Goal: Information Seeking & Learning: Learn about a topic

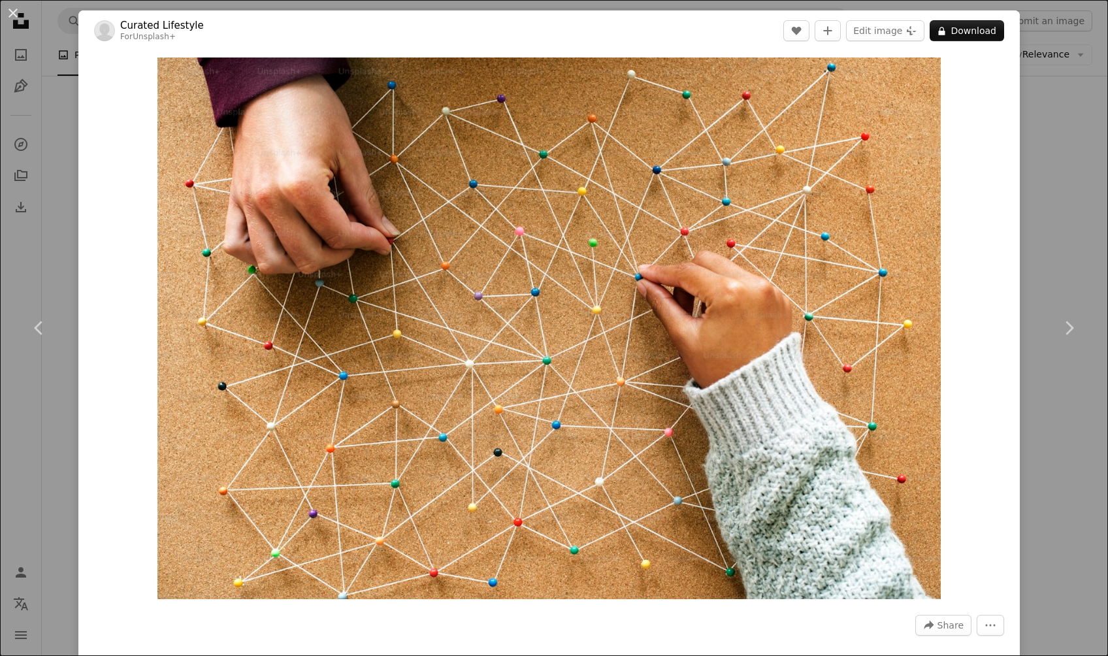
scroll to position [5767, 0]
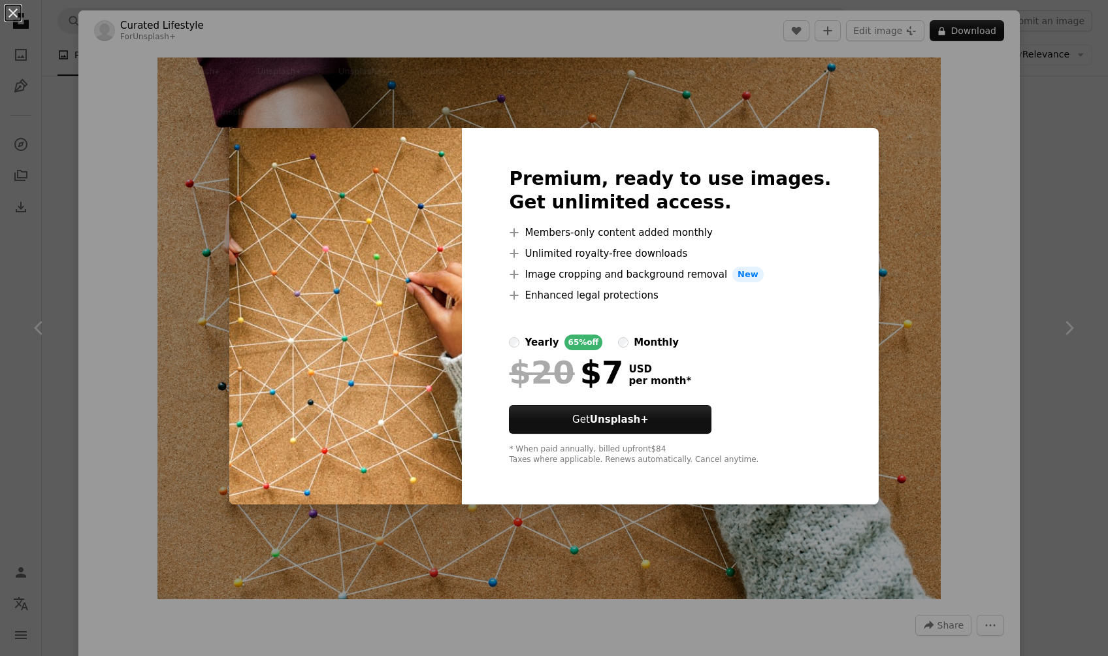
click at [962, 171] on div "An X shape Premium, ready to use images. Get unlimited access. A plus sign Memb…" at bounding box center [554, 328] width 1108 height 656
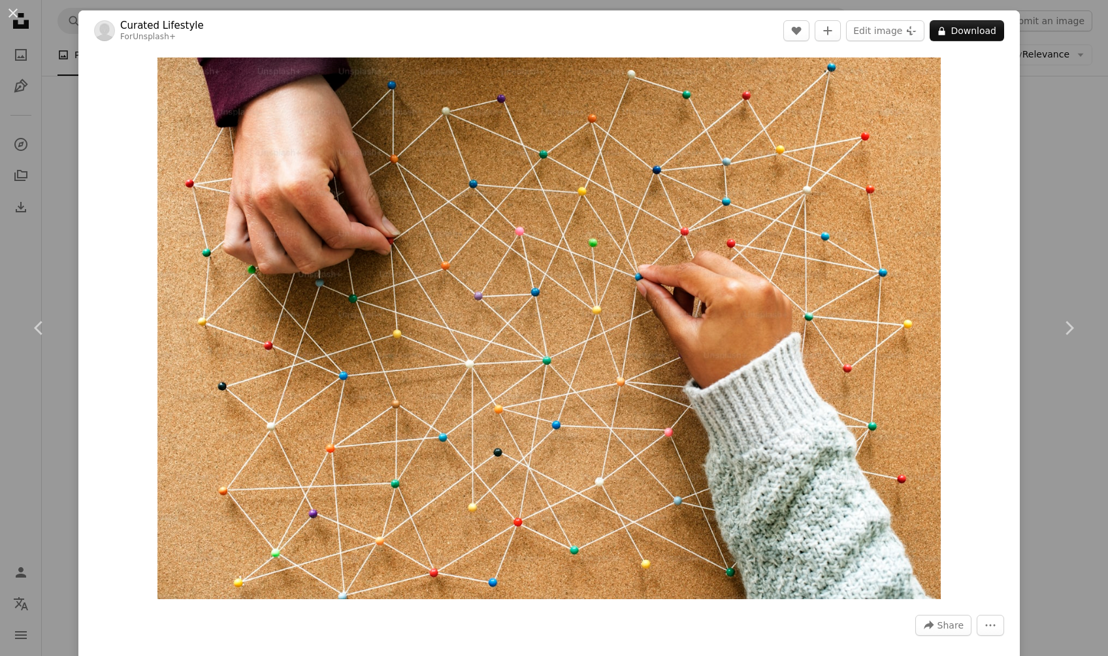
click at [1092, 391] on div "An X shape Chevron left Chevron right Curated Lifestyle For Unsplash+ A heart A…" at bounding box center [554, 328] width 1108 height 656
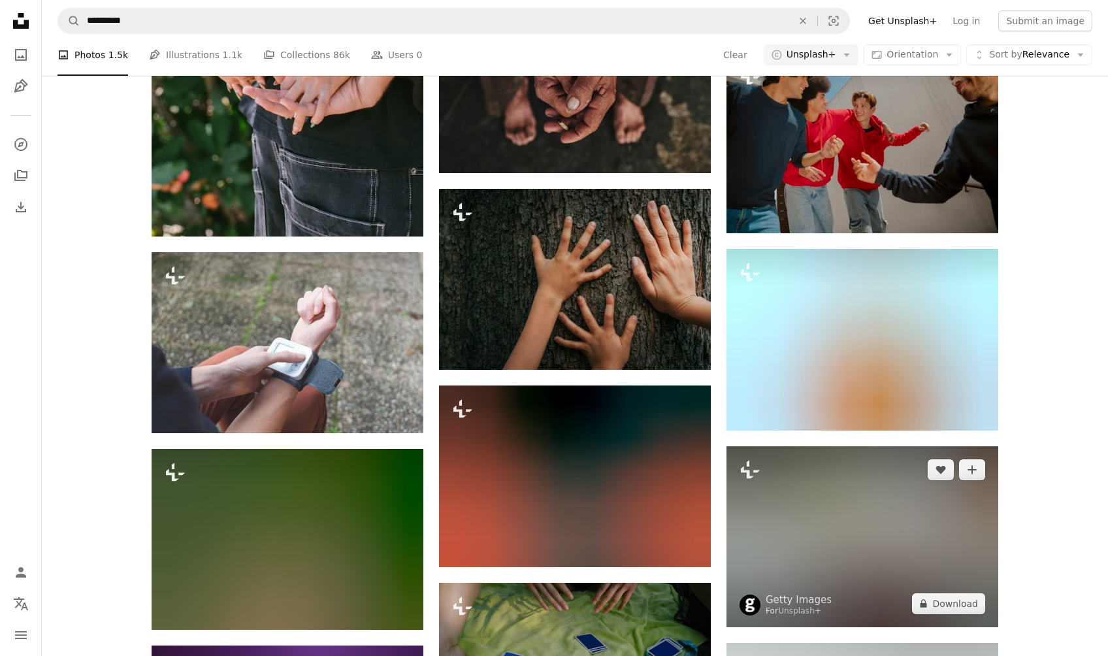
scroll to position [35669, 0]
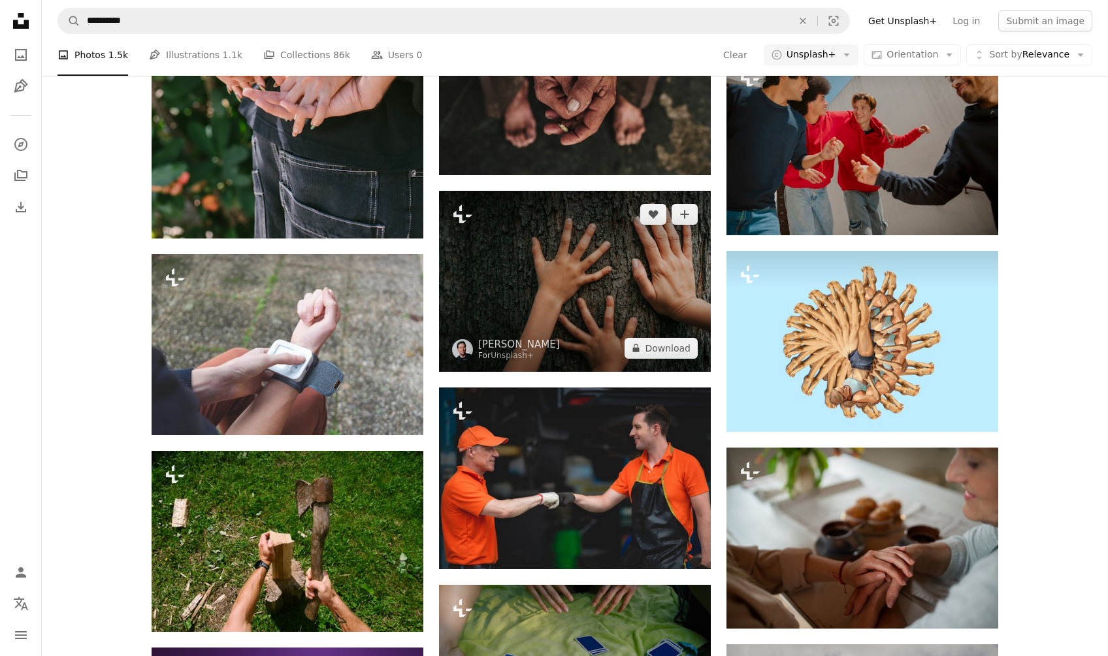
click at [565, 240] on img at bounding box center [575, 281] width 272 height 181
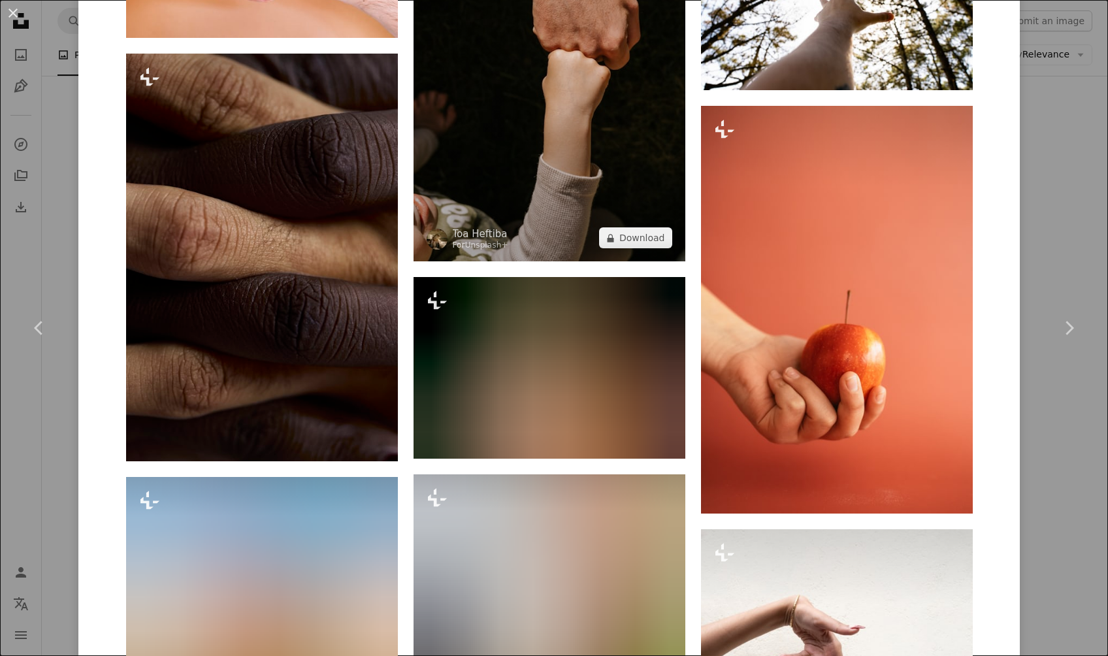
scroll to position [11790, 0]
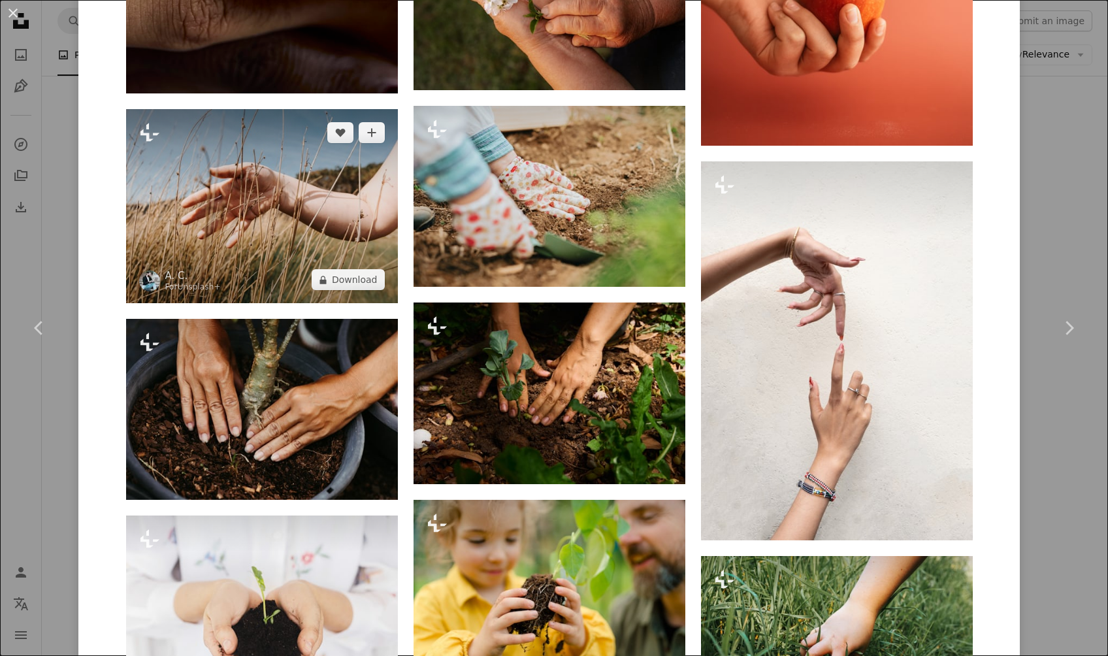
click at [246, 252] on img at bounding box center [262, 206] width 272 height 194
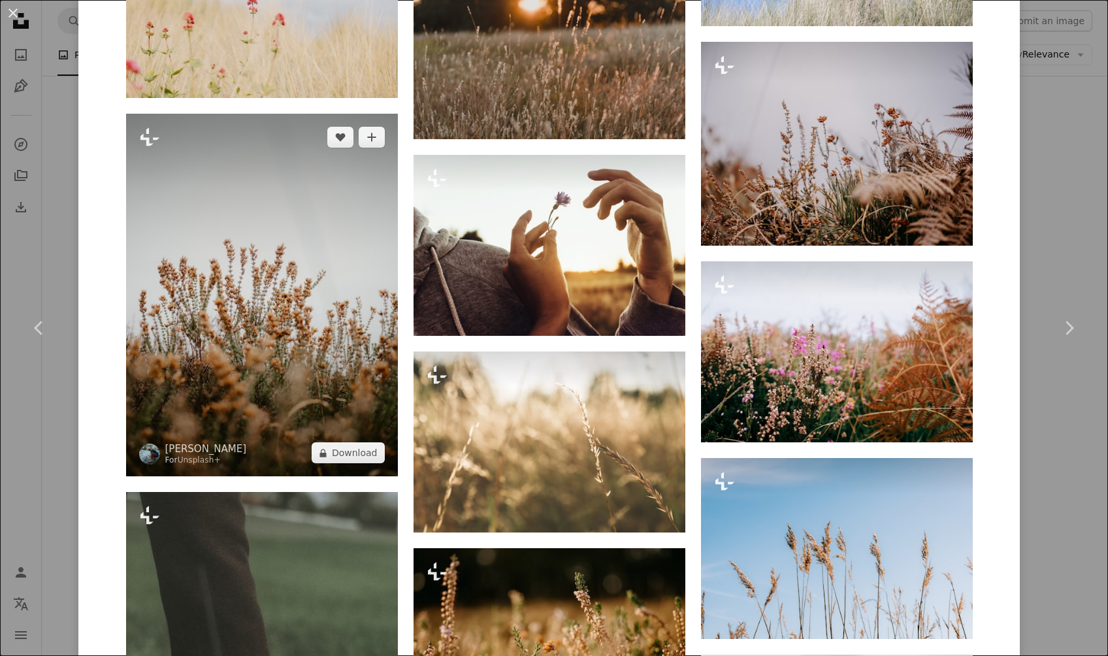
scroll to position [3985, 0]
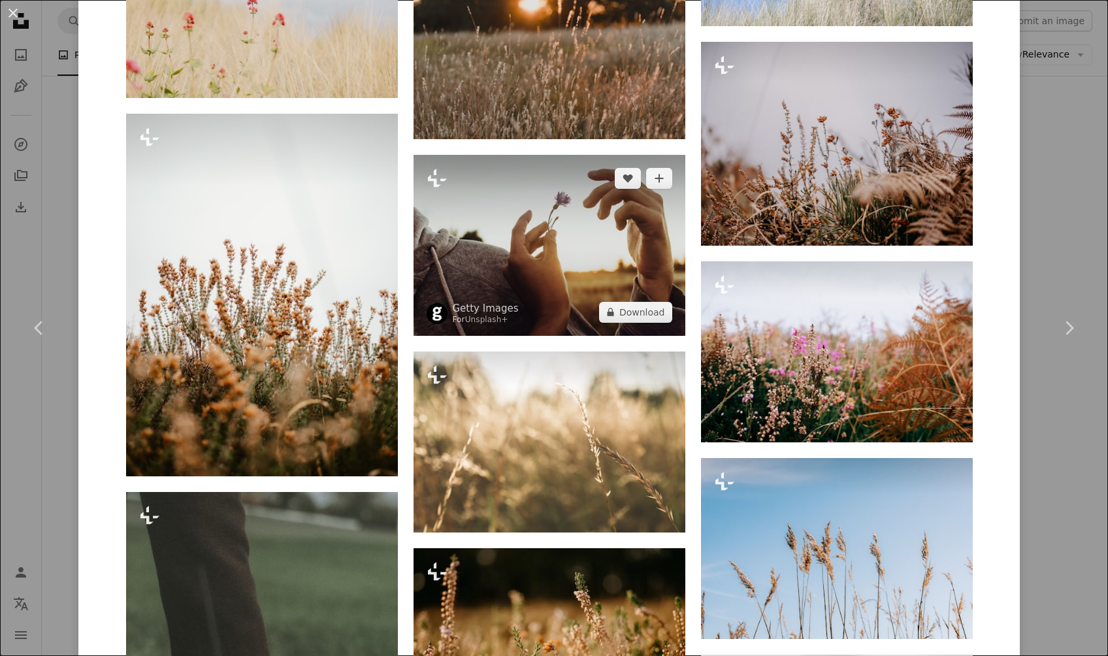
click at [470, 238] on img at bounding box center [550, 245] width 272 height 181
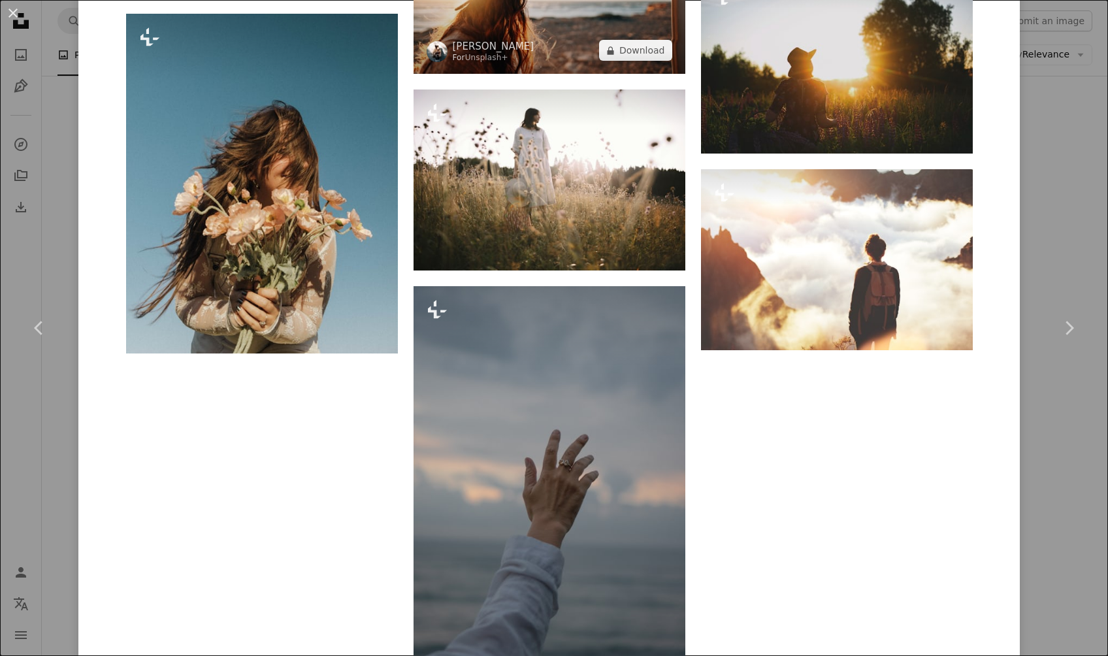
scroll to position [7630, 0]
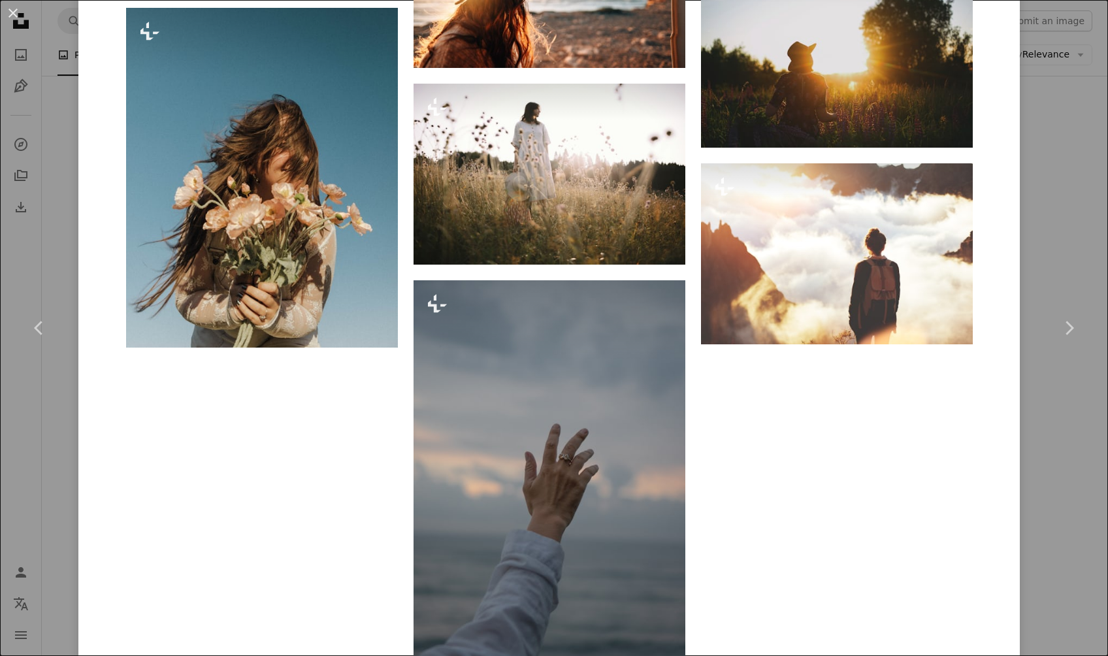
click at [61, 208] on div "An X shape Chevron left Chevron right Getty Images For Unsplash+ A heart A plus…" at bounding box center [554, 328] width 1108 height 656
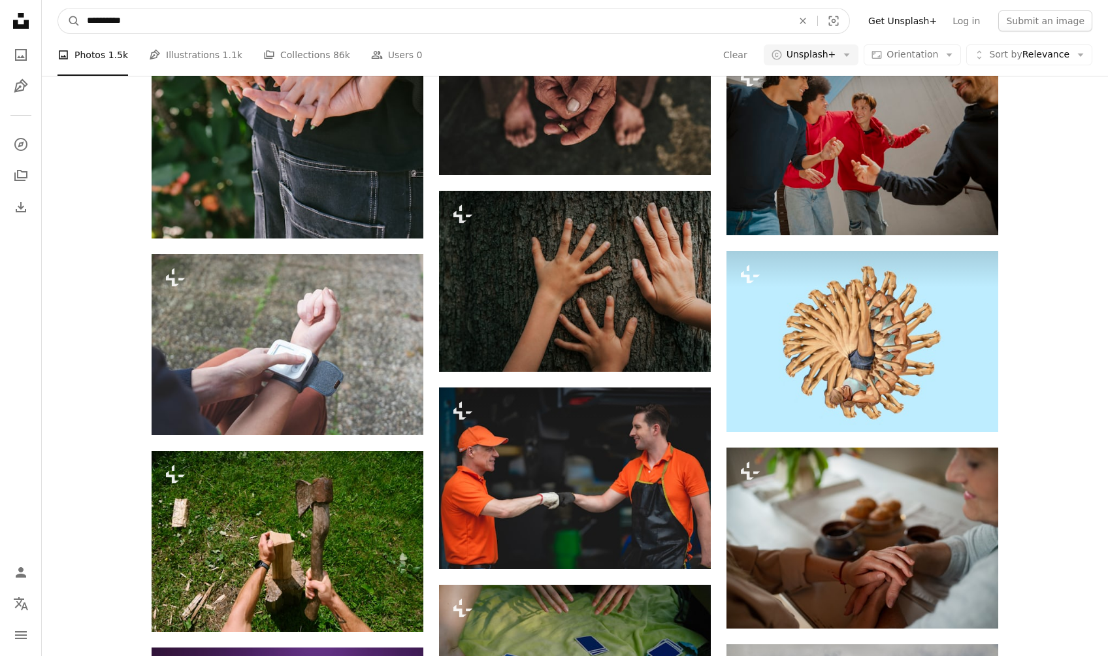
drag, startPoint x: 146, startPoint y: 23, endPoint x: 22, endPoint y: 16, distance: 124.4
type input "**********"
click at [69, 21] on button "A magnifying glass" at bounding box center [69, 20] width 22 height 25
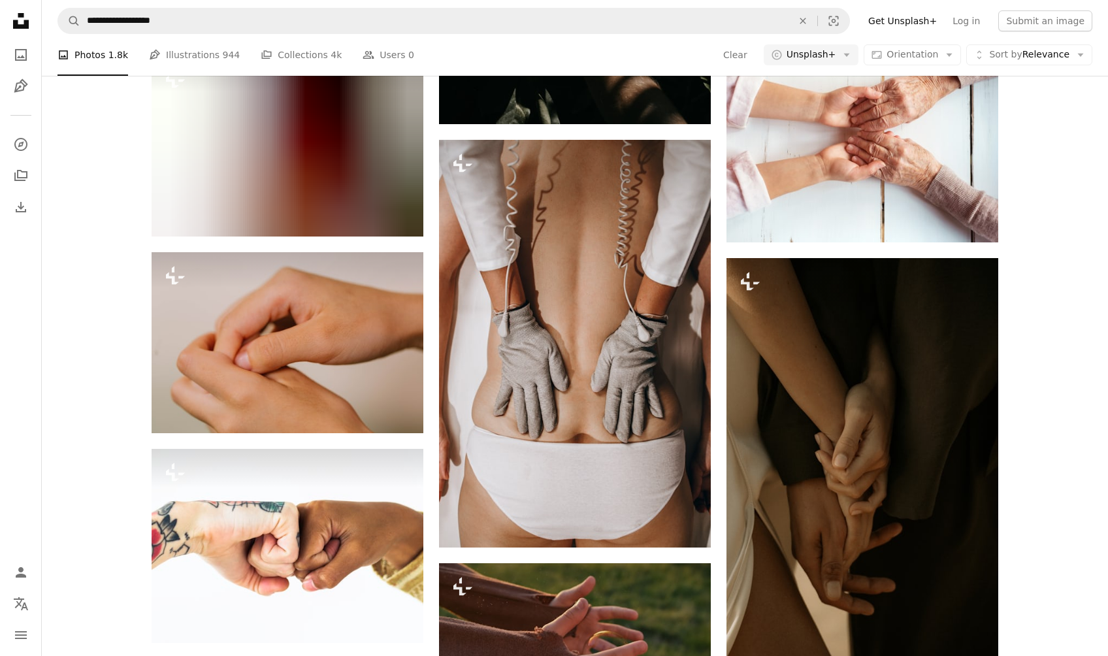
scroll to position [33333, 0]
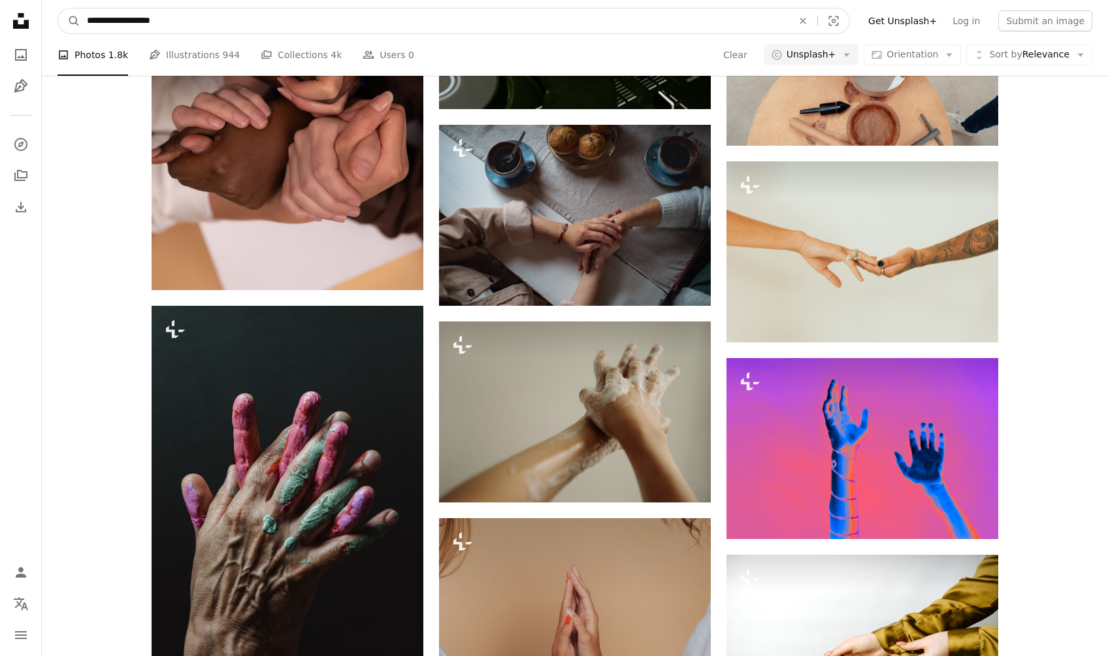
click at [199, 24] on input "**********" at bounding box center [434, 20] width 708 height 25
type input "**********"
click at [69, 21] on button "A magnifying glass" at bounding box center [69, 20] width 22 height 25
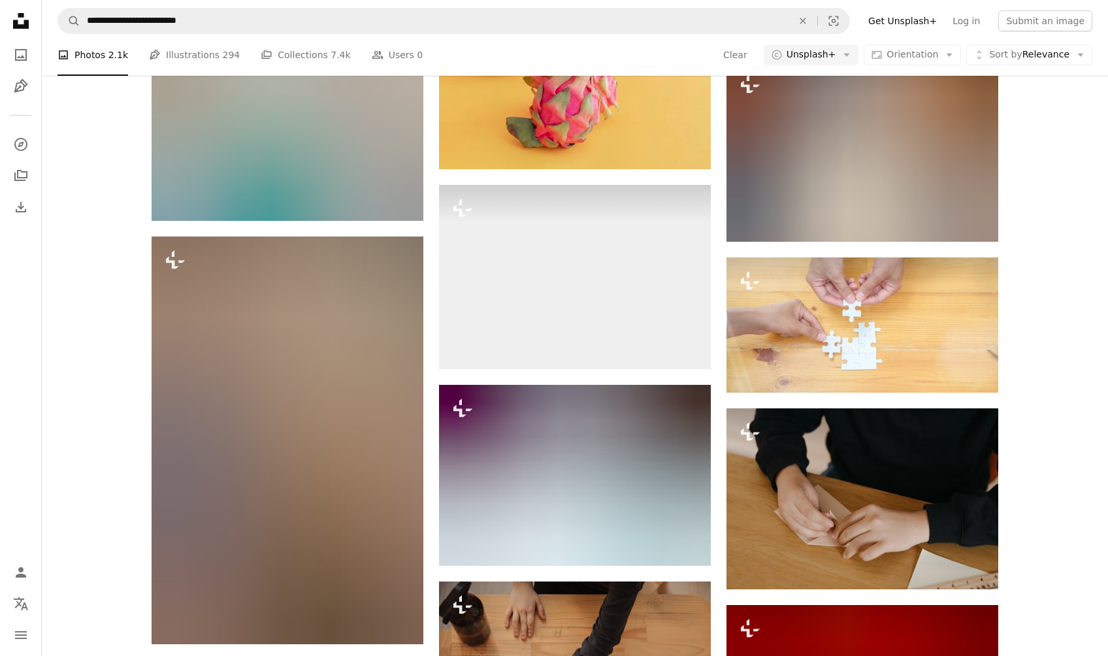
scroll to position [11442, 0]
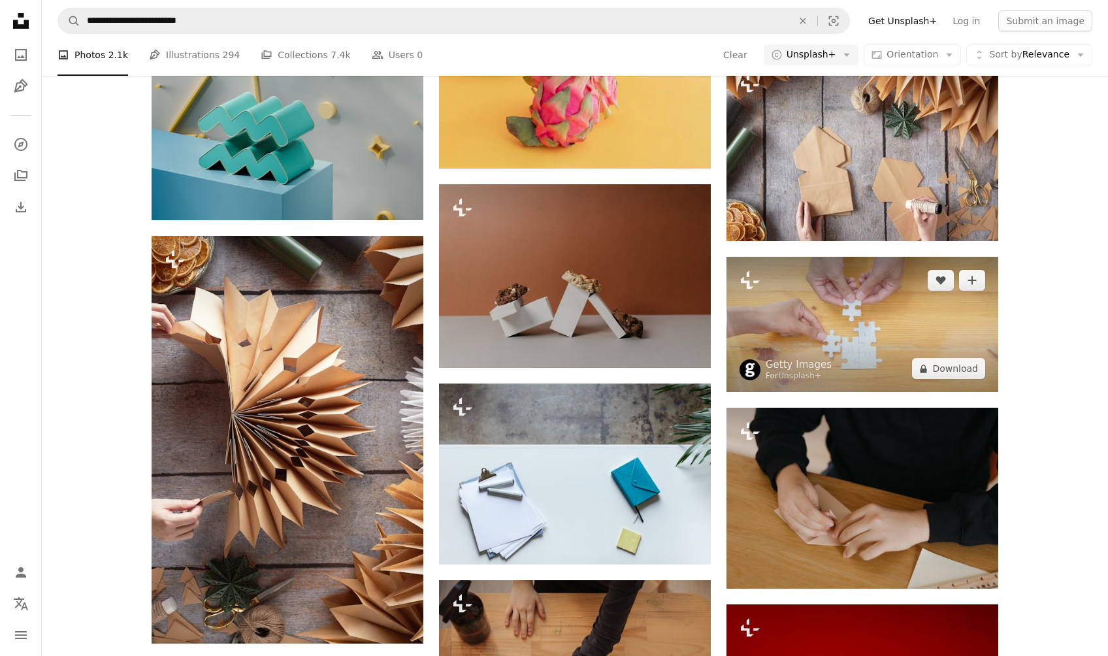
click at [840, 339] on img at bounding box center [863, 324] width 272 height 135
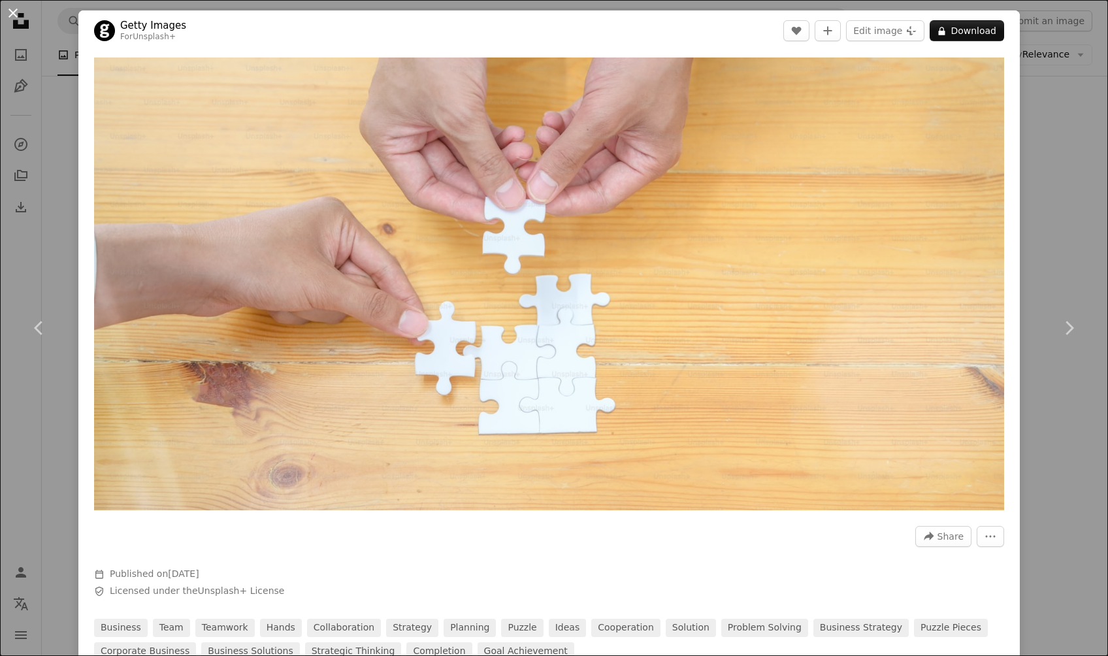
click at [13, 12] on button "An X shape" at bounding box center [13, 13] width 16 height 16
